Goal: Information Seeking & Learning: Learn about a topic

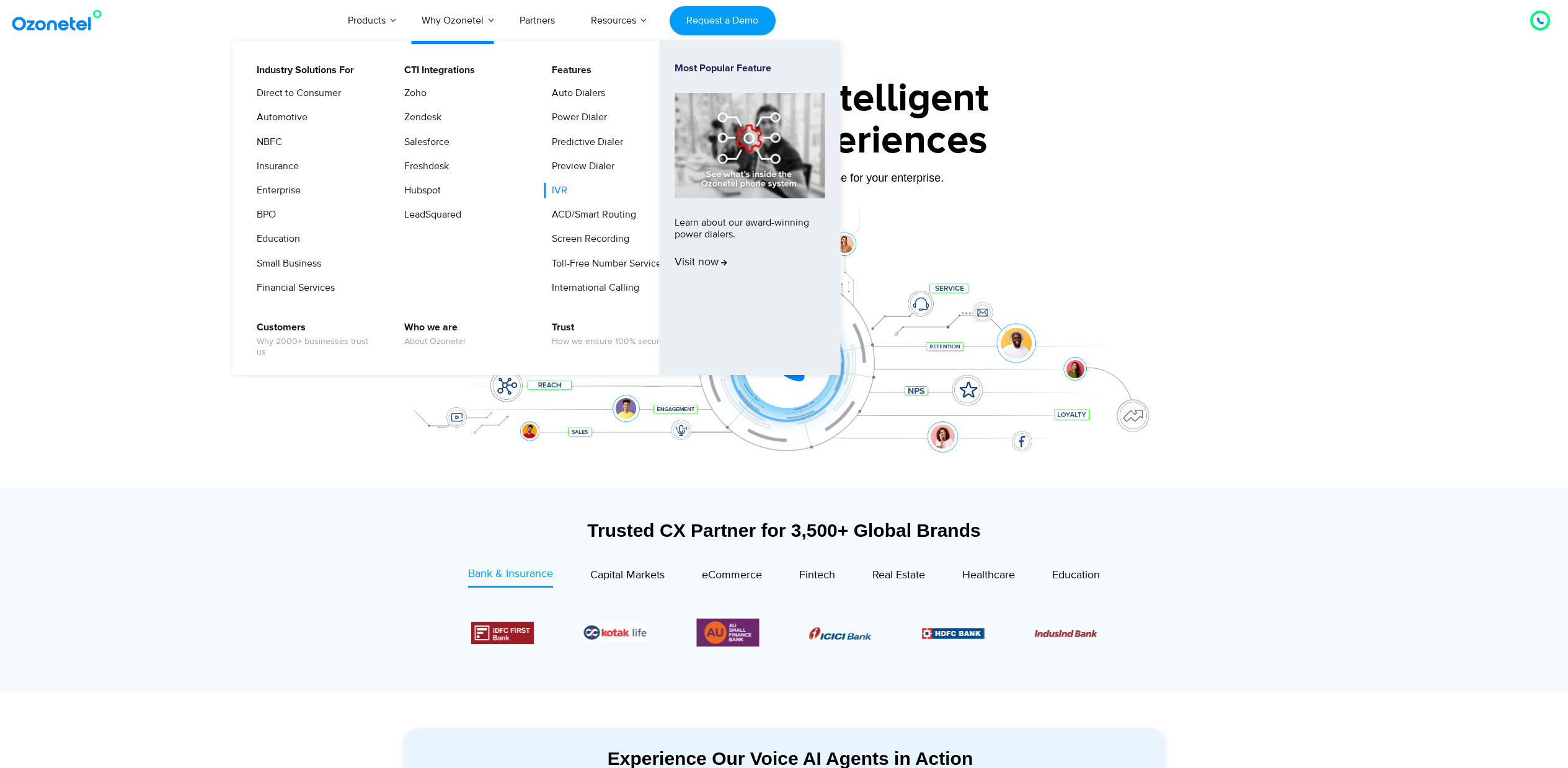
click at [558, 194] on link "IVR" at bounding box center [556, 190] width 25 height 15
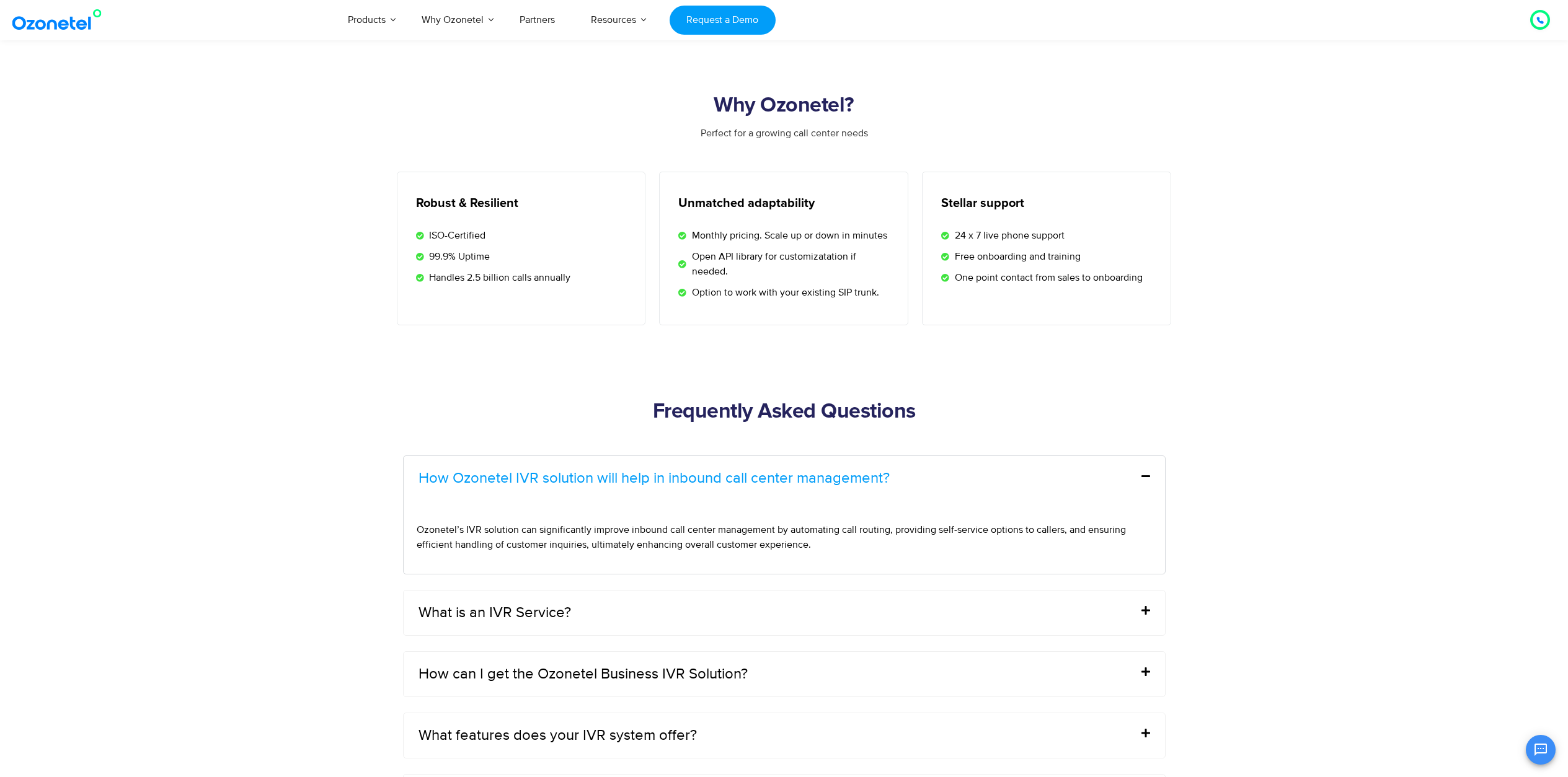
scroll to position [3780, 0]
